Goal: Task Accomplishment & Management: Use online tool/utility

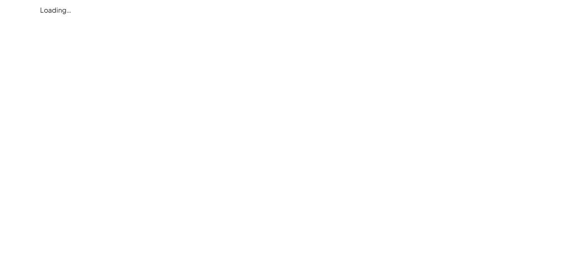
click at [0, 0] on div "Loading…" at bounding box center [0, 0] width 0 height 0
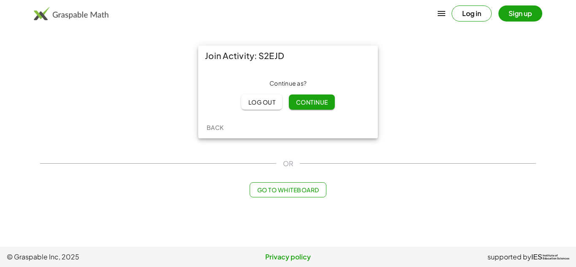
click at [297, 102] on span "Continue" at bounding box center [312, 102] width 32 height 8
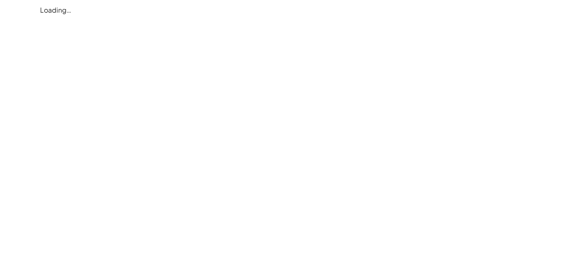
click at [0, 0] on div "Loading…" at bounding box center [0, 0] width 0 height 0
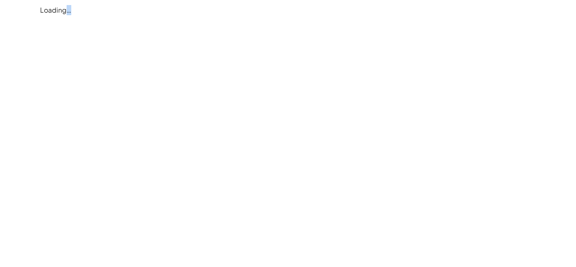
click at [0, 0] on div "Loading…" at bounding box center [0, 0] width 0 height 0
